Goal: Task Accomplishment & Management: Use online tool/utility

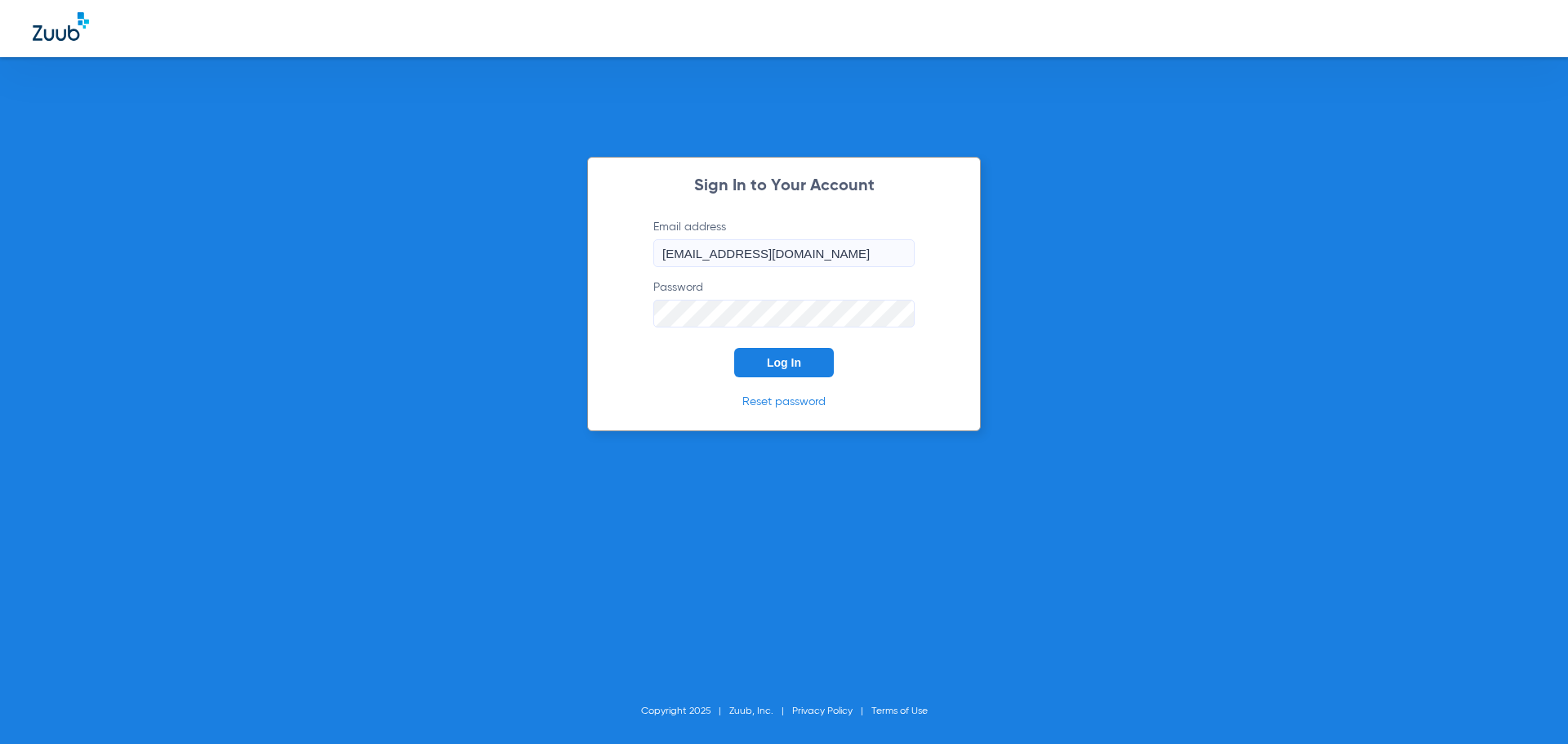
click at [756, 357] on button "Log In" at bounding box center [783, 362] width 100 height 29
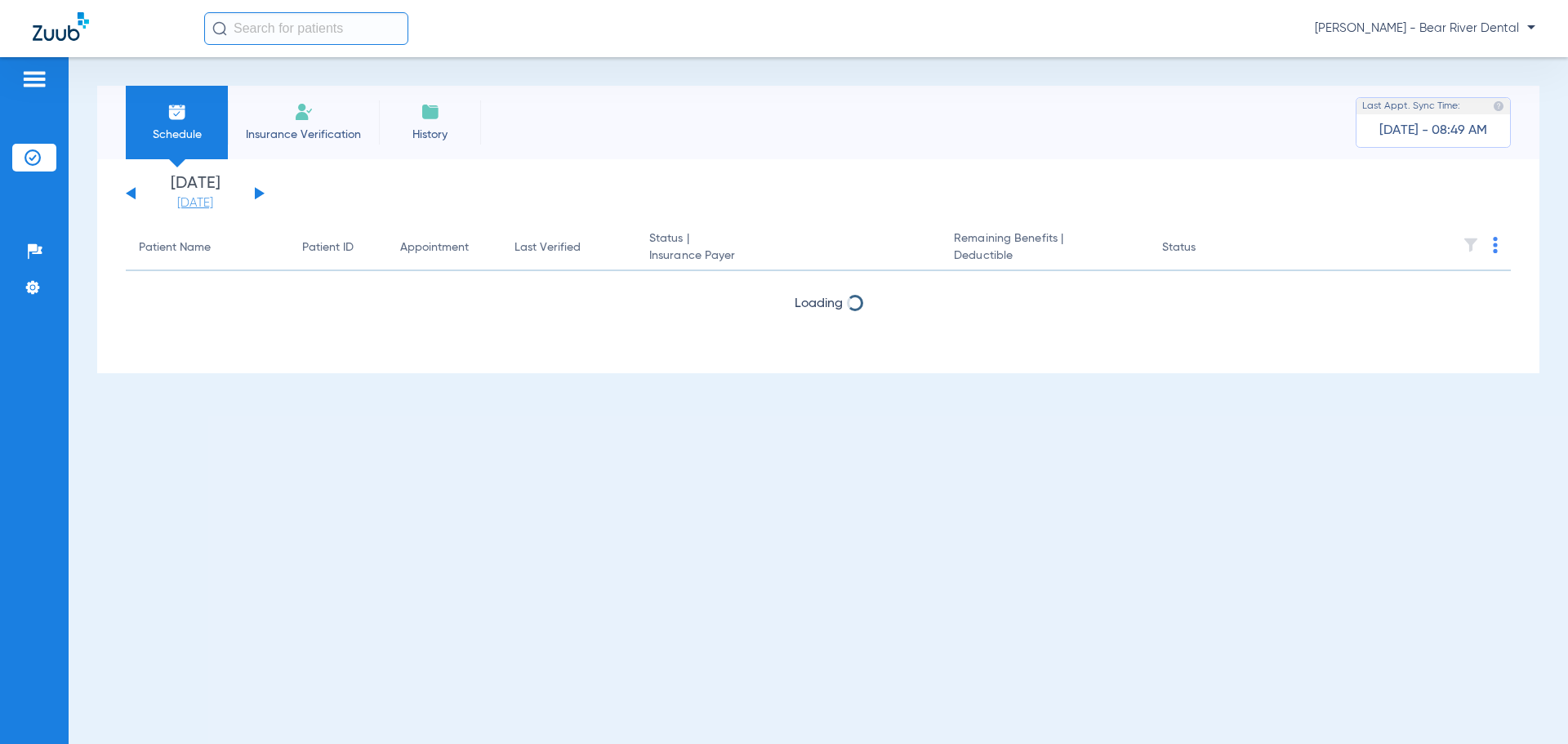
click at [218, 203] on link "[DATE]" at bounding box center [195, 203] width 98 height 17
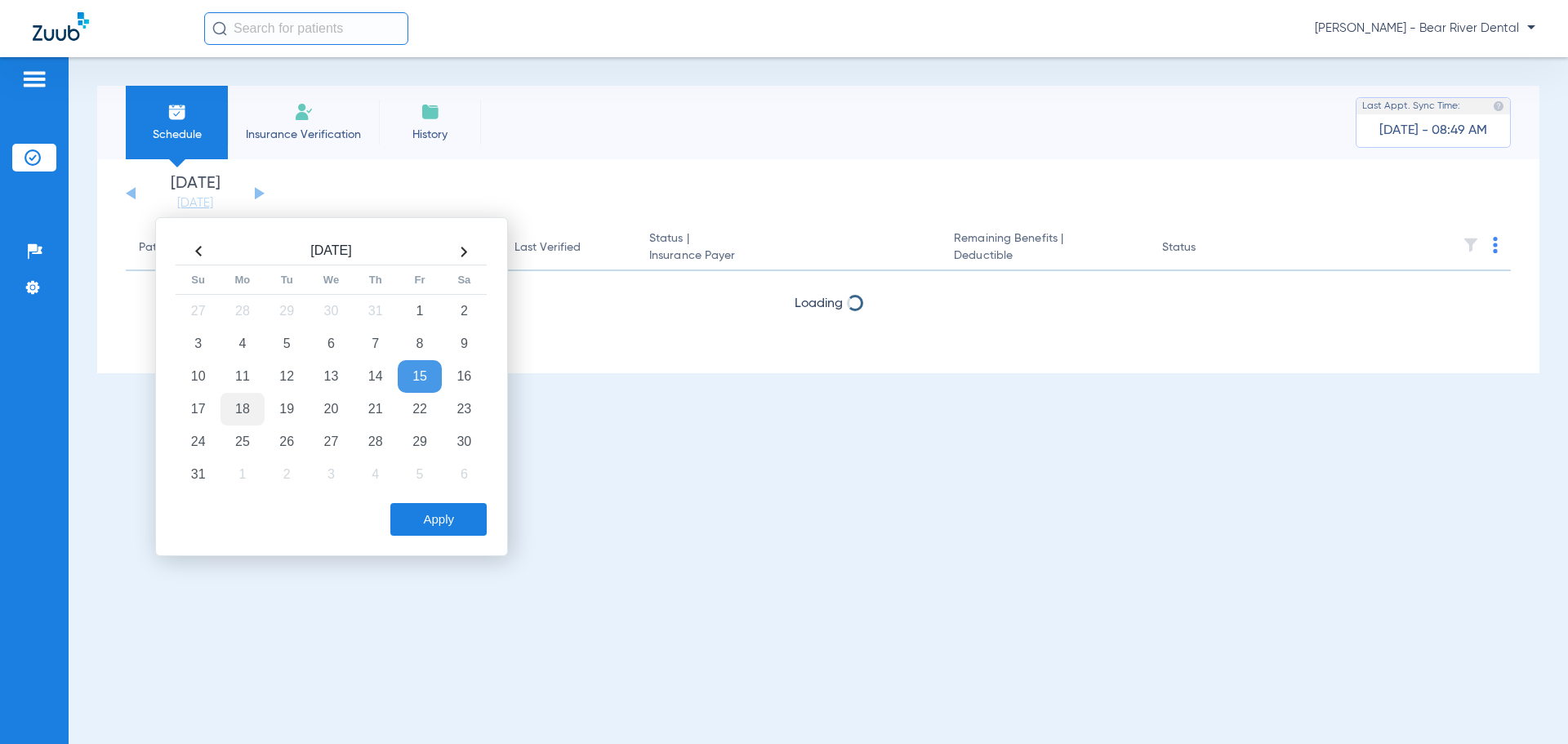
click at [251, 416] on td "18" at bounding box center [242, 408] width 44 height 33
click at [433, 518] on button "Apply" at bounding box center [438, 519] width 96 height 33
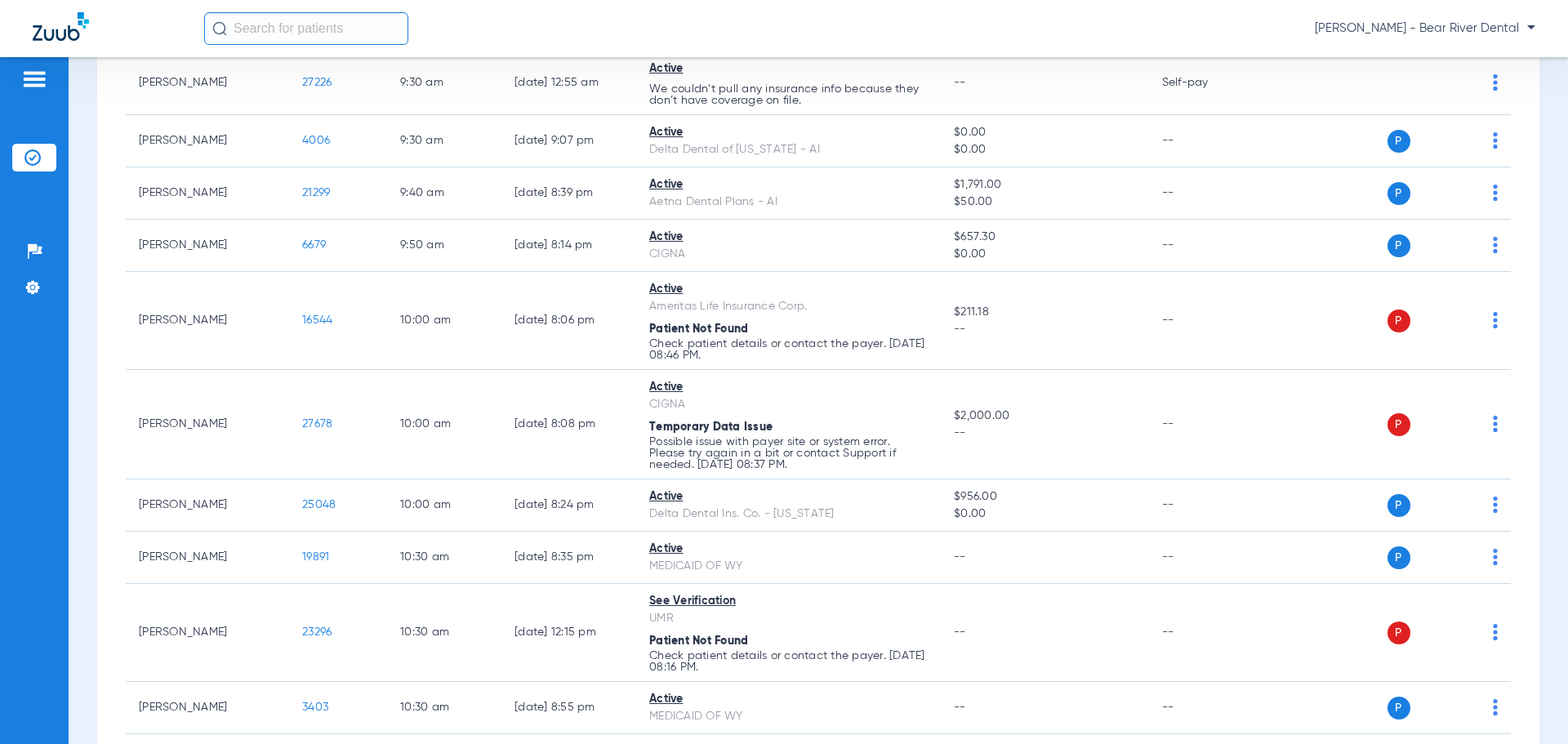
scroll to position [1143, 0]
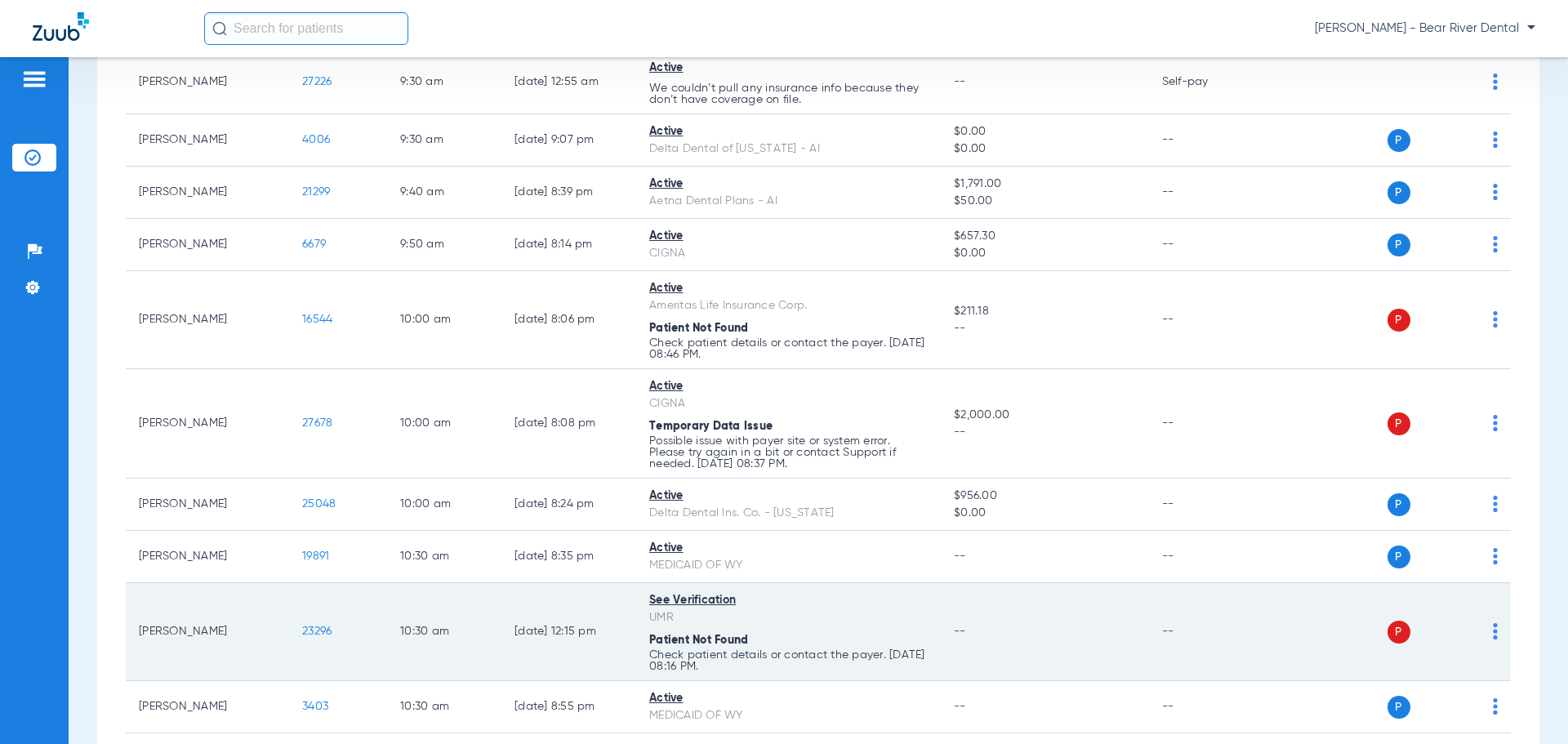
click at [326, 629] on span "23296" at bounding box center [316, 631] width 29 height 12
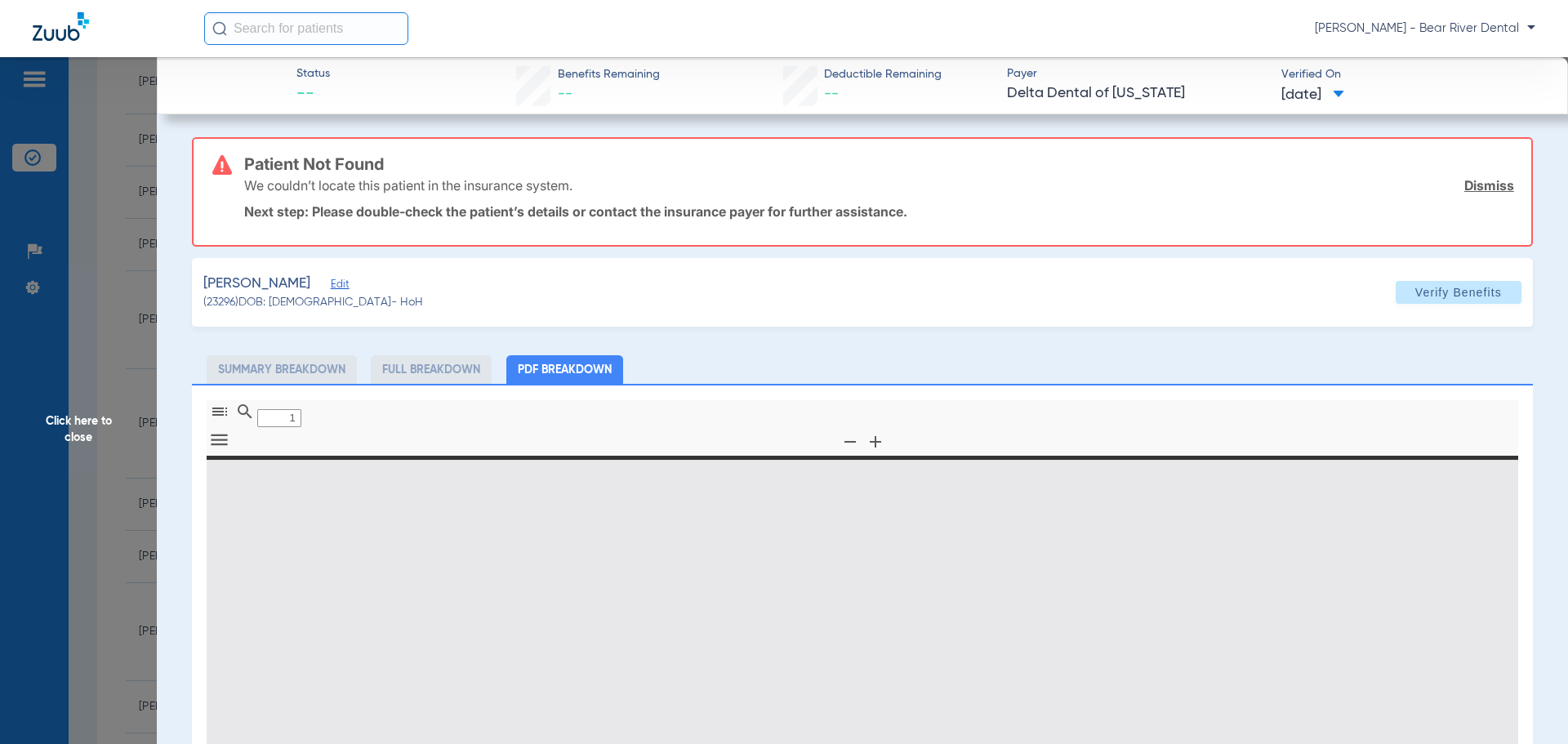
type input "0"
select select "page-width"
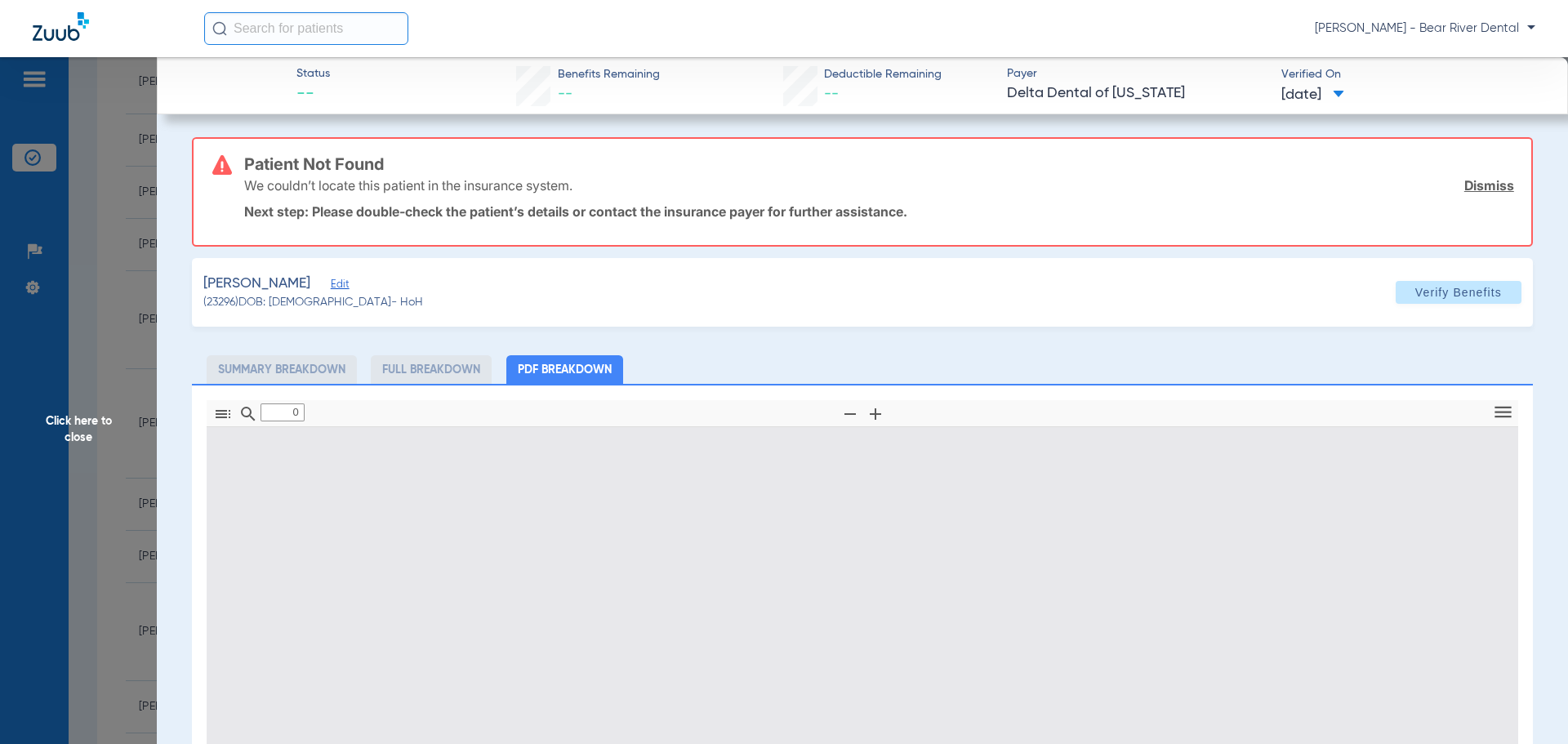
type input "1"
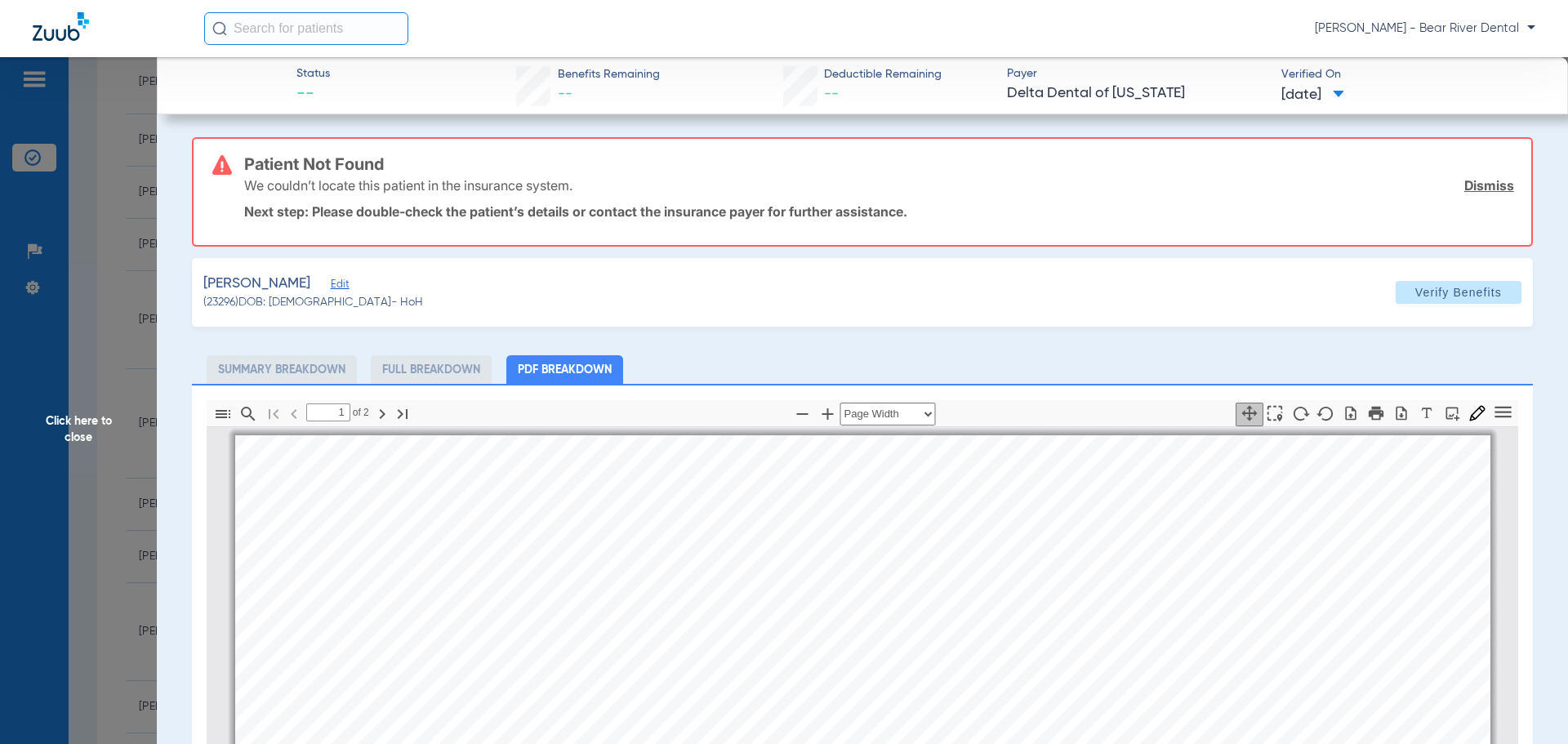
scroll to position [8, 0]
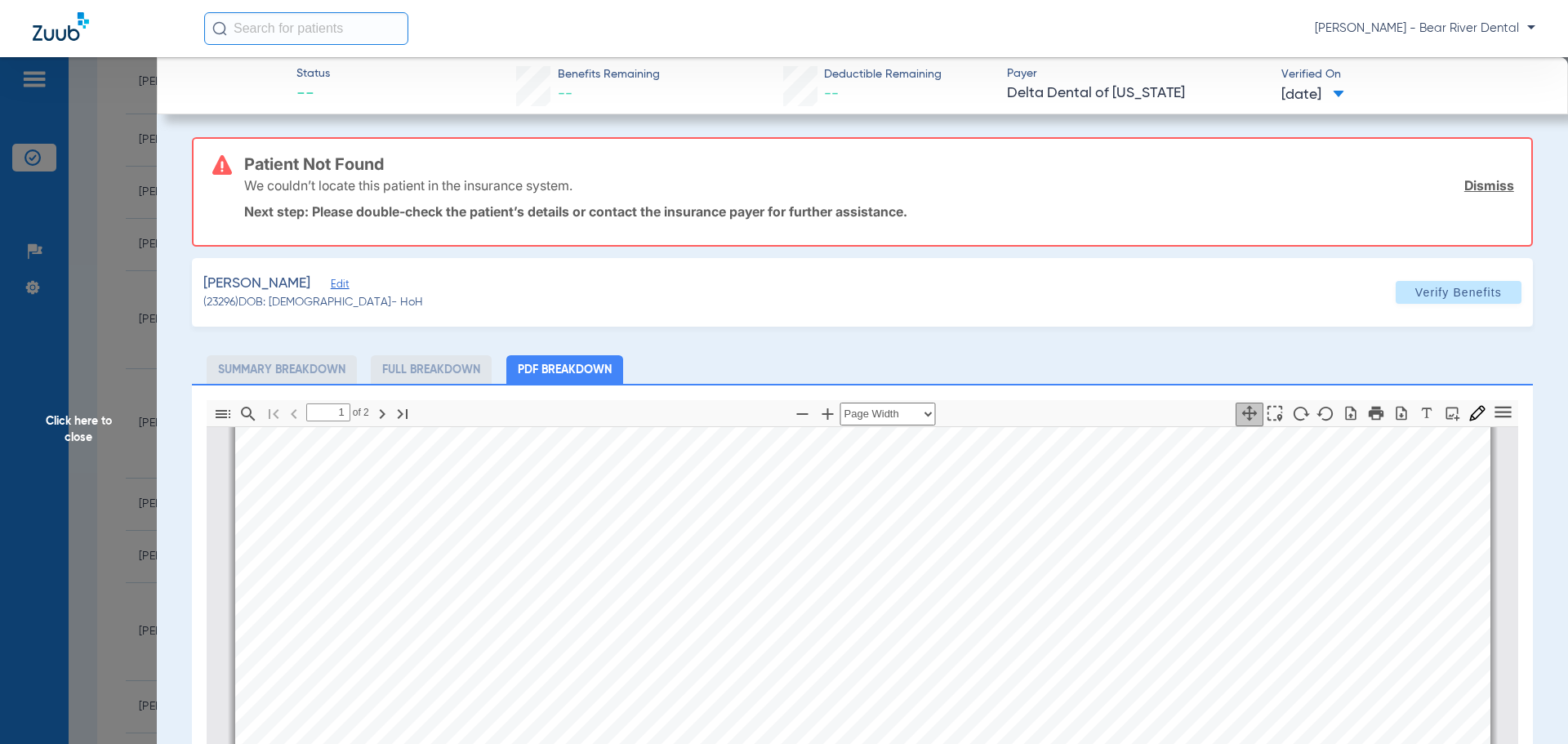
click at [331, 284] on span "Edit" at bounding box center [338, 286] width 15 height 16
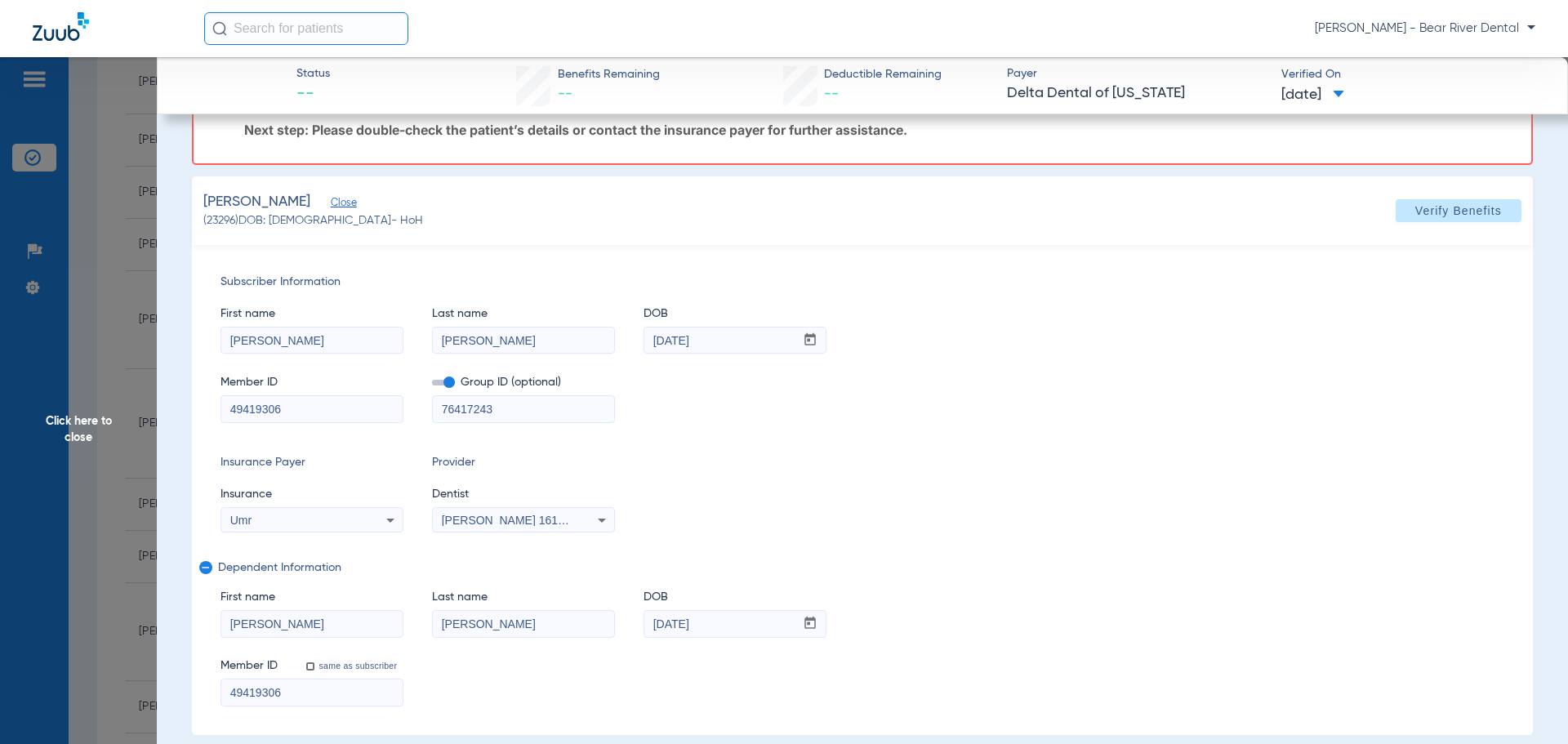
scroll to position [163, 0]
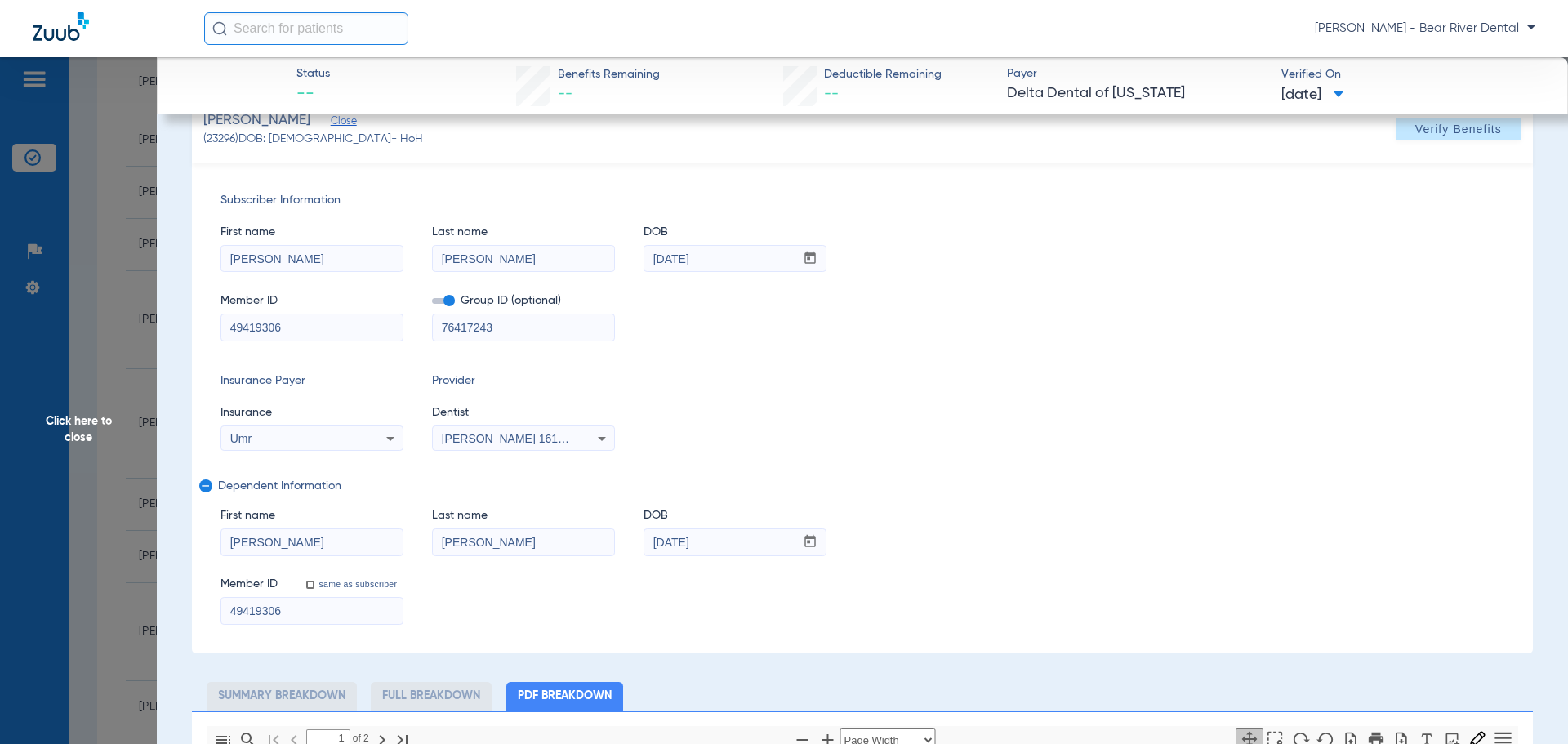
click at [453, 304] on span at bounding box center [443, 300] width 23 height 6
click at [432, 304] on input "checkbox" at bounding box center [432, 304] width 0 height 0
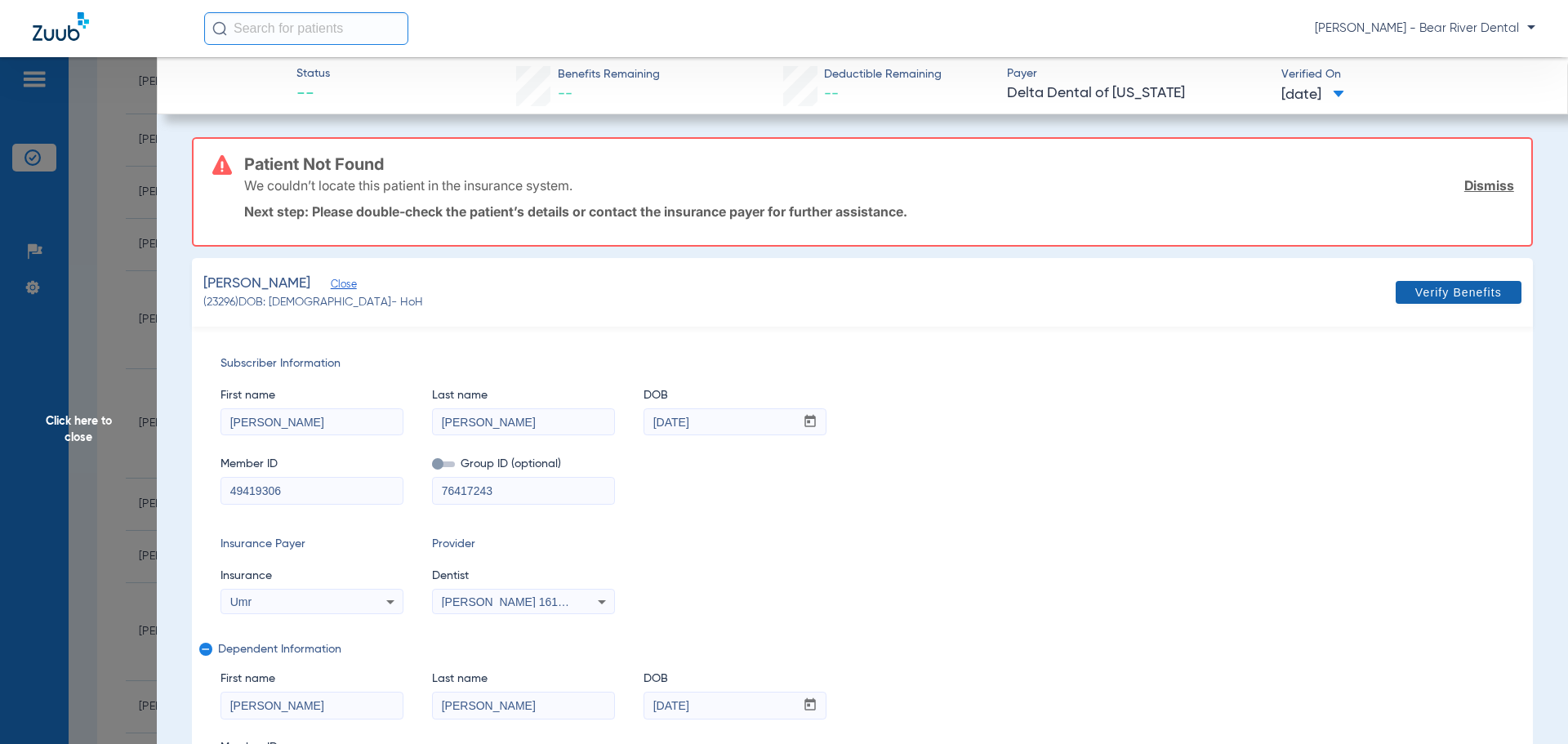
click at [1424, 297] on span "Verify Benefits" at bounding box center [1458, 293] width 86 height 13
